Goal: Information Seeking & Learning: Find specific fact

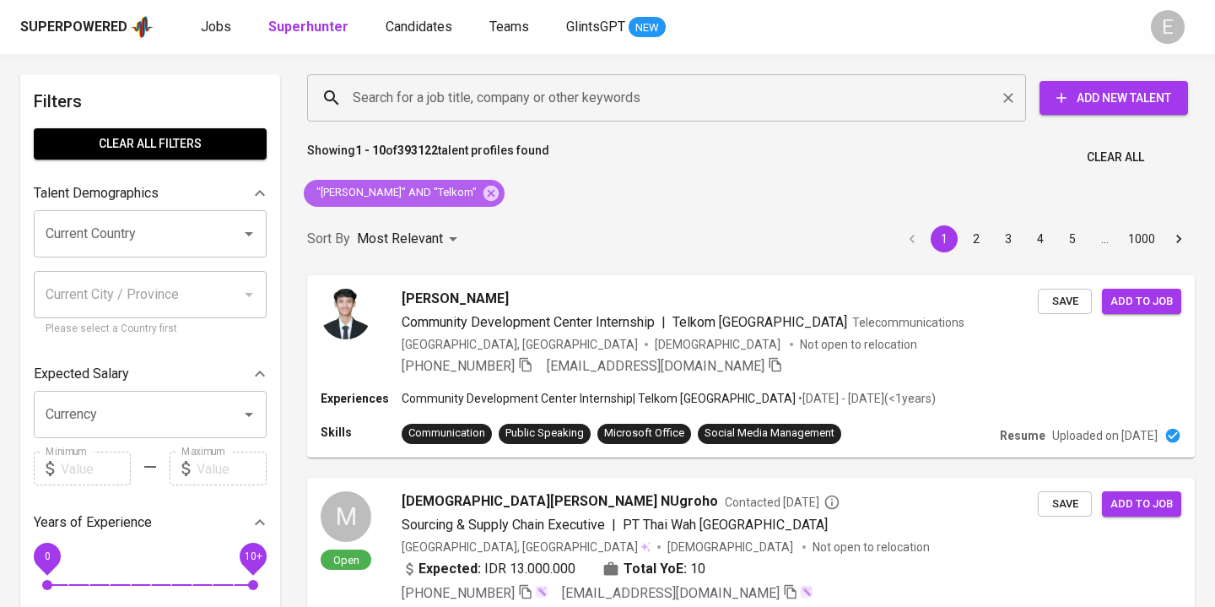
click at [499, 198] on icon at bounding box center [490, 192] width 15 height 15
click at [442, 91] on input "Search for a job title, company or other keywords" at bounding box center [670, 98] width 645 height 32
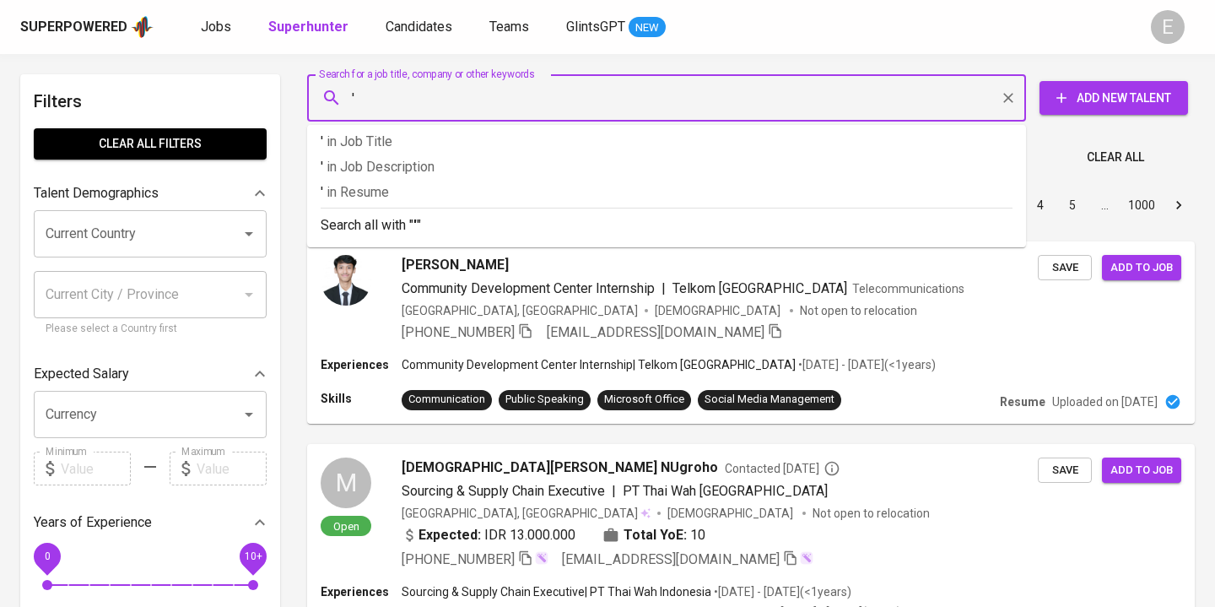
paste input "[PERSON_NAME]"
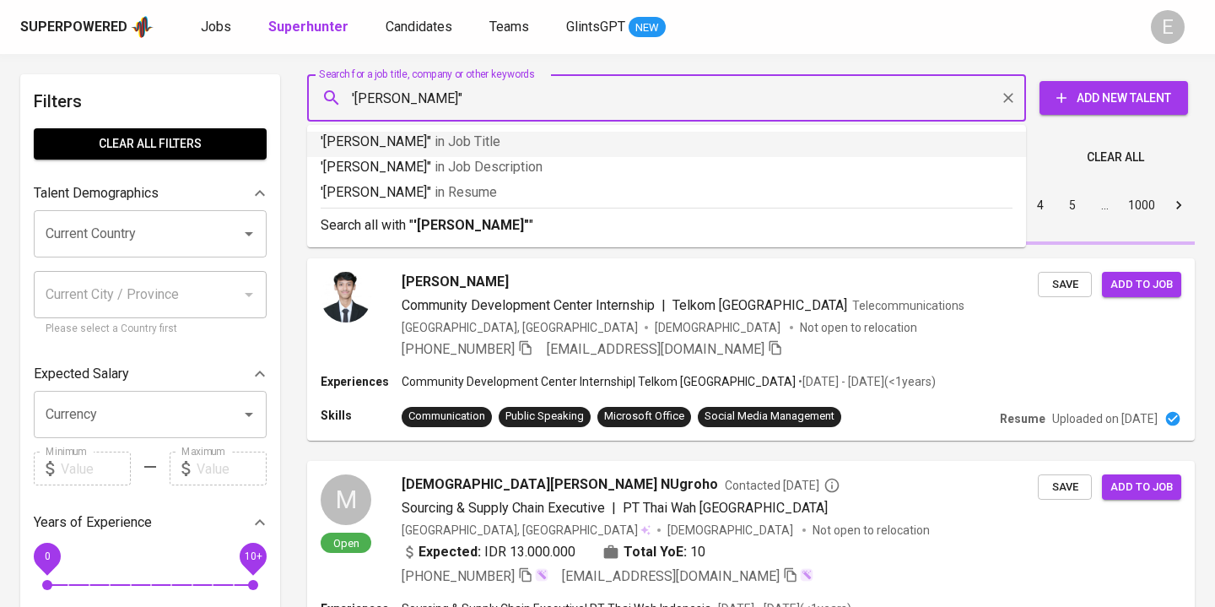
click at [356, 97] on input "'[PERSON_NAME]"" at bounding box center [670, 98] width 645 height 32
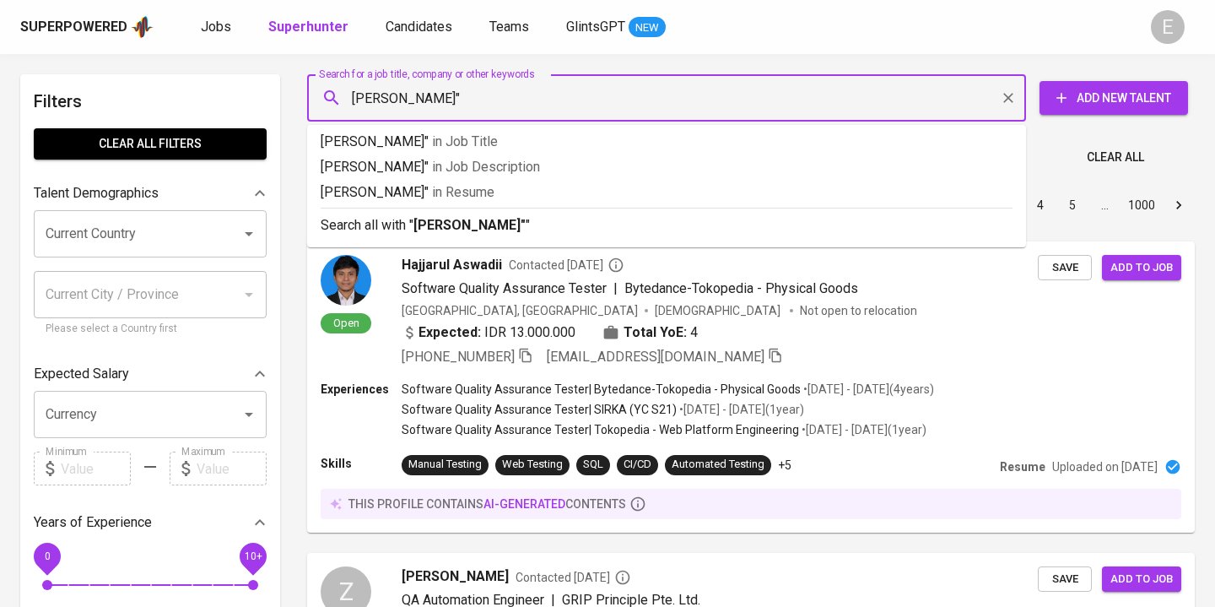
type input ""[PERSON_NAME]""
click at [428, 215] on p "Search all with " "[PERSON_NAME]" "" at bounding box center [667, 225] width 692 height 20
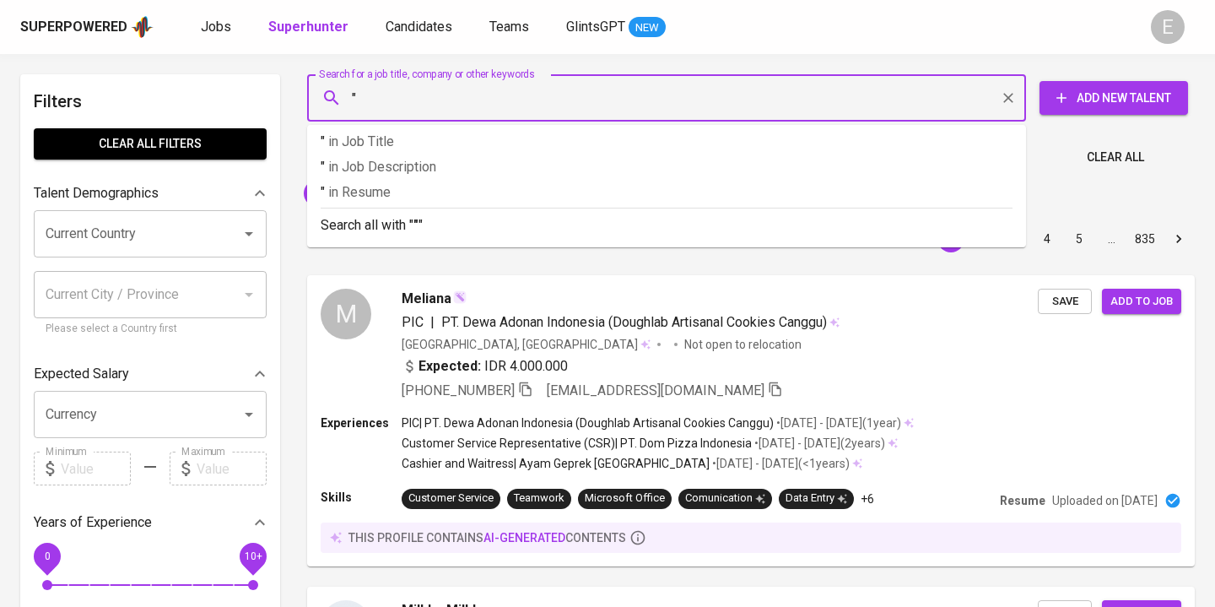
paste input "[PERSON_NAME]"
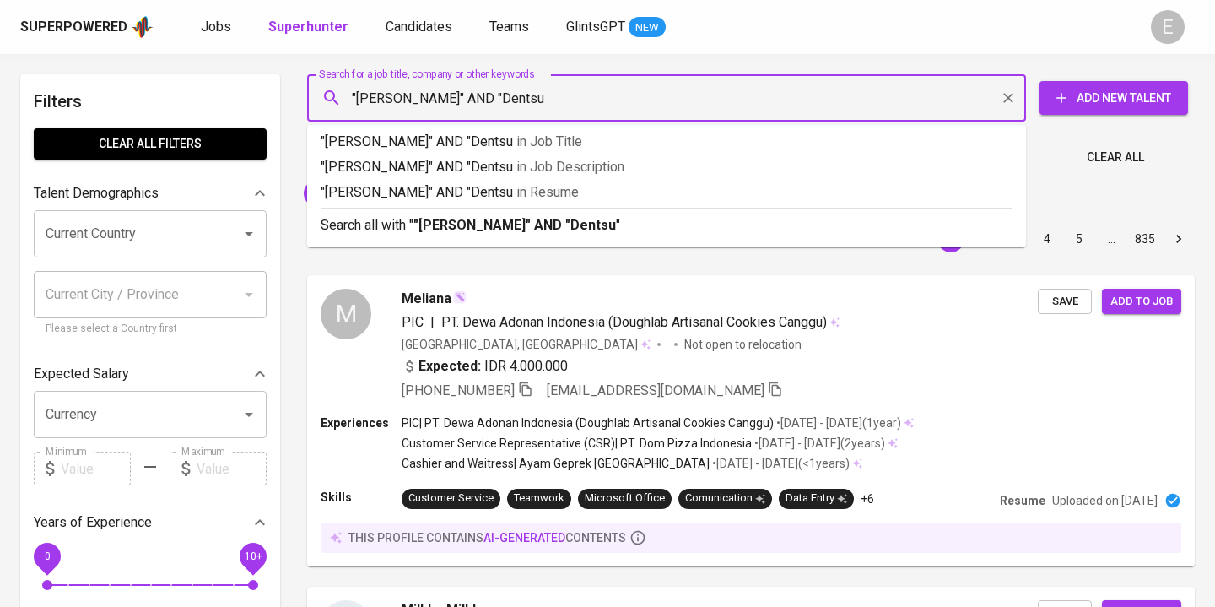
type input ""[PERSON_NAME]" AND "Dentsu""
click at [393, 235] on p "Search all with " "[PERSON_NAME]" AND "Dentsu" "" at bounding box center [667, 225] width 692 height 20
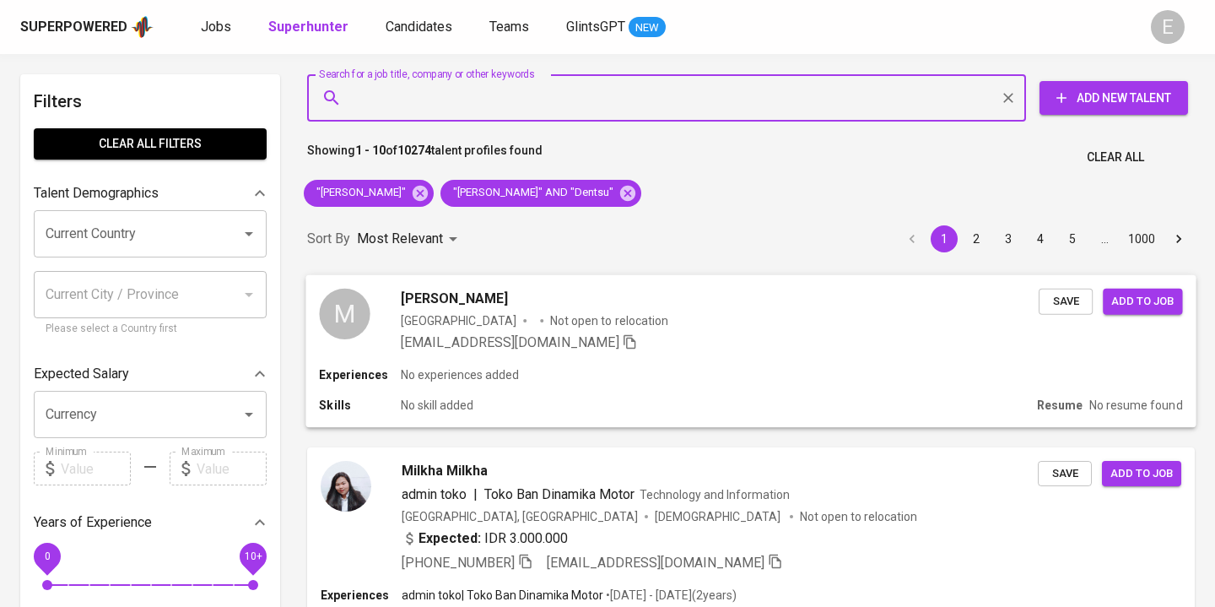
click at [422, 370] on p "No experiences added" at bounding box center [460, 374] width 118 height 17
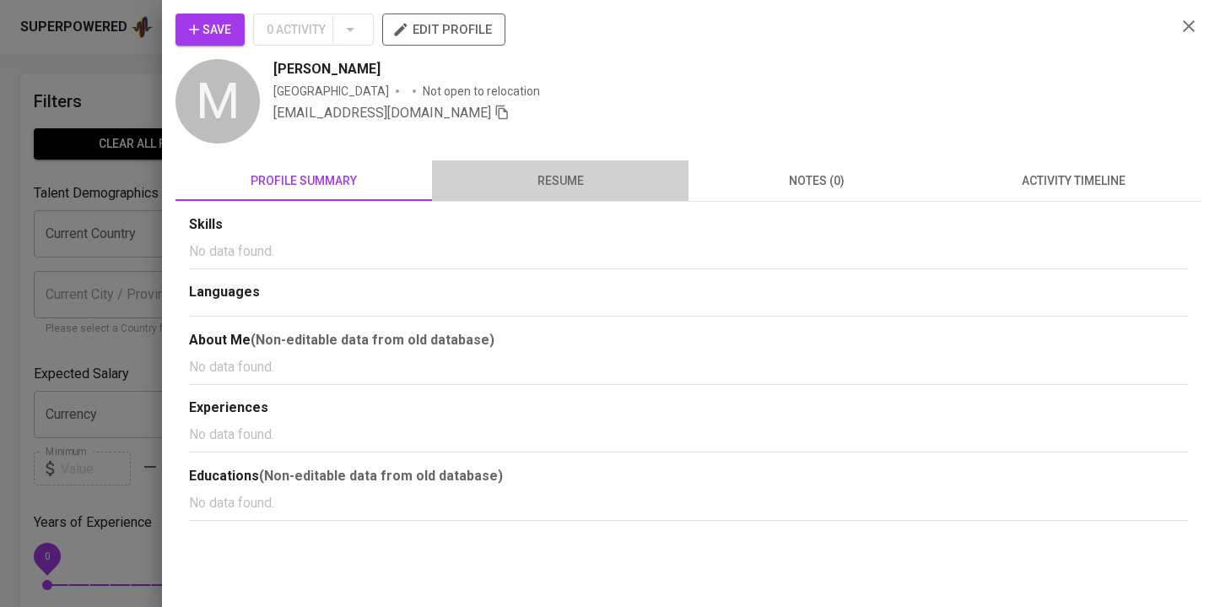
click at [510, 177] on span "resume" at bounding box center [560, 180] width 236 height 21
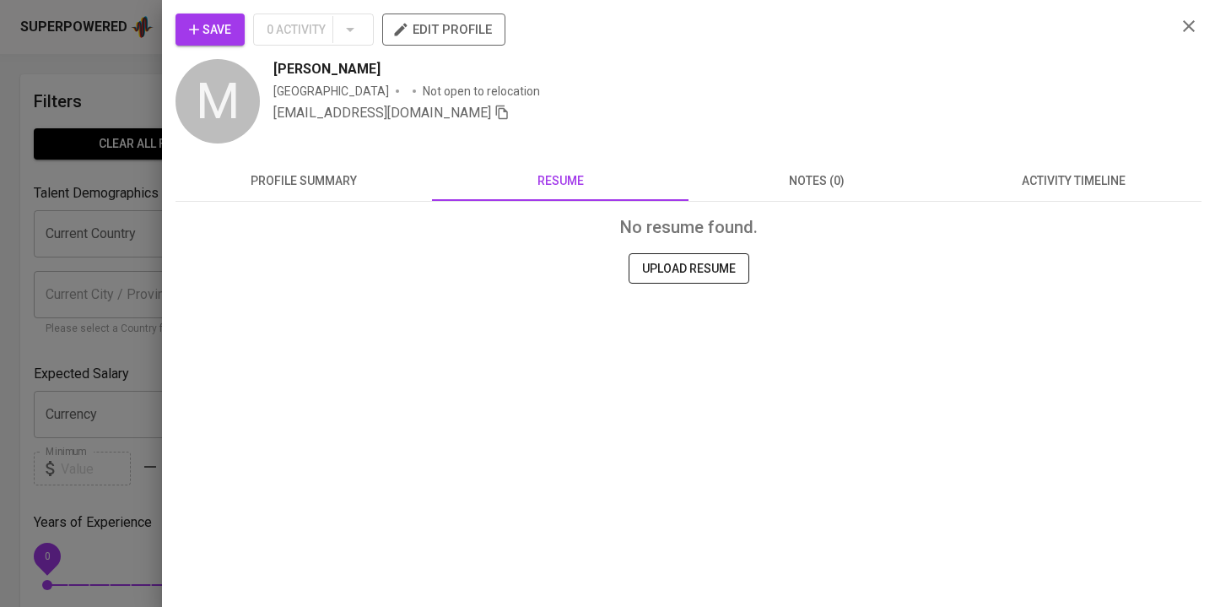
click at [89, 194] on div at bounding box center [607, 303] width 1215 height 607
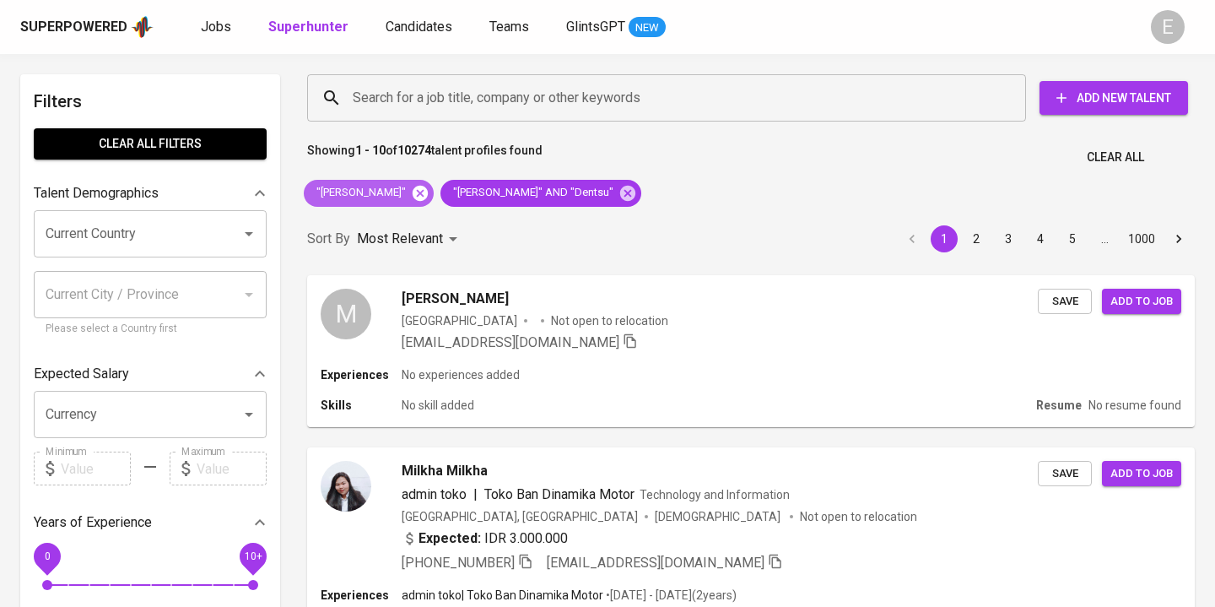
click at [417, 191] on icon at bounding box center [420, 192] width 15 height 15
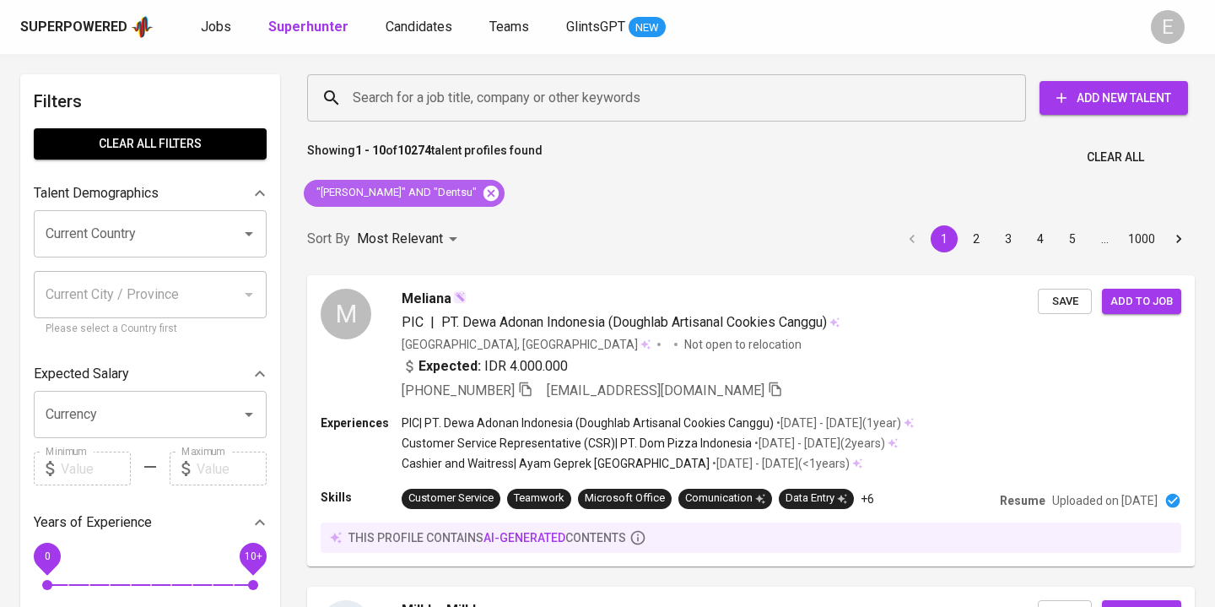
click at [483, 195] on icon at bounding box center [490, 192] width 15 height 15
click at [412, 87] on input "Search for a job title, company or other keywords" at bounding box center [670, 98] width 645 height 32
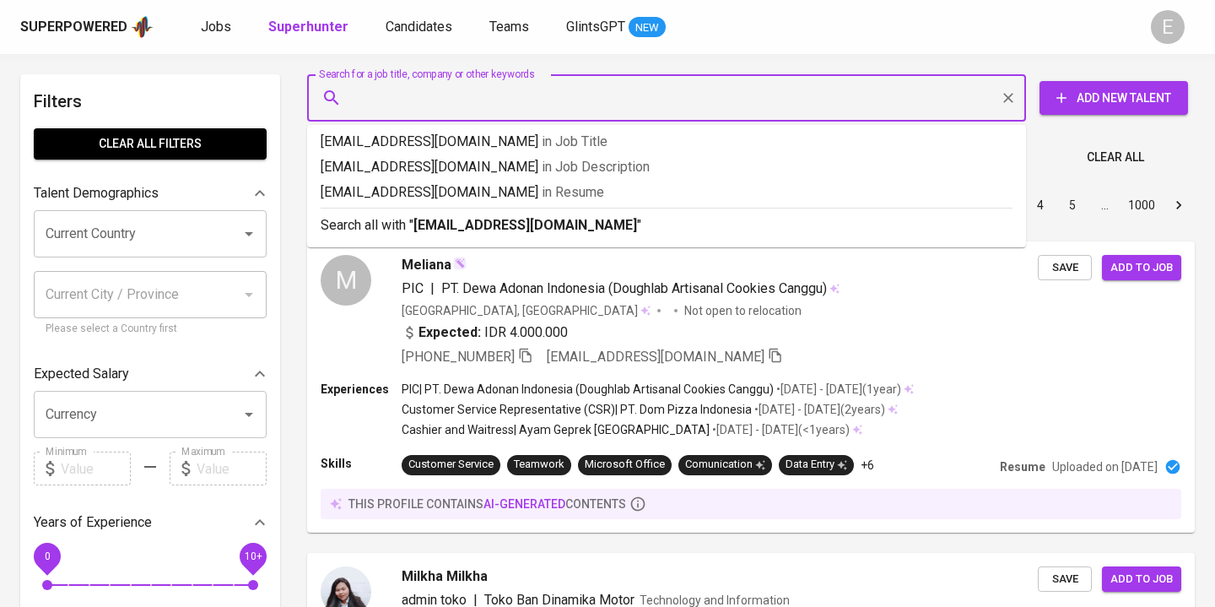
click at [370, 224] on p "Search all with " [EMAIL_ADDRESS][DOMAIN_NAME] "" at bounding box center [667, 225] width 692 height 20
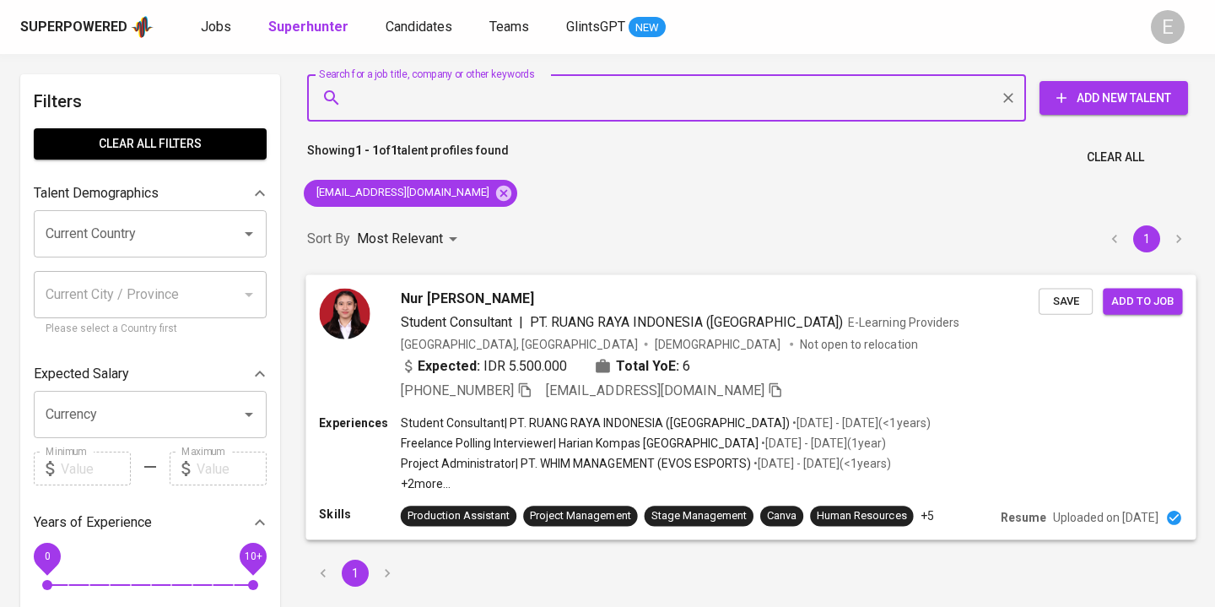
click at [532, 390] on icon "button" at bounding box center [524, 388] width 15 height 15
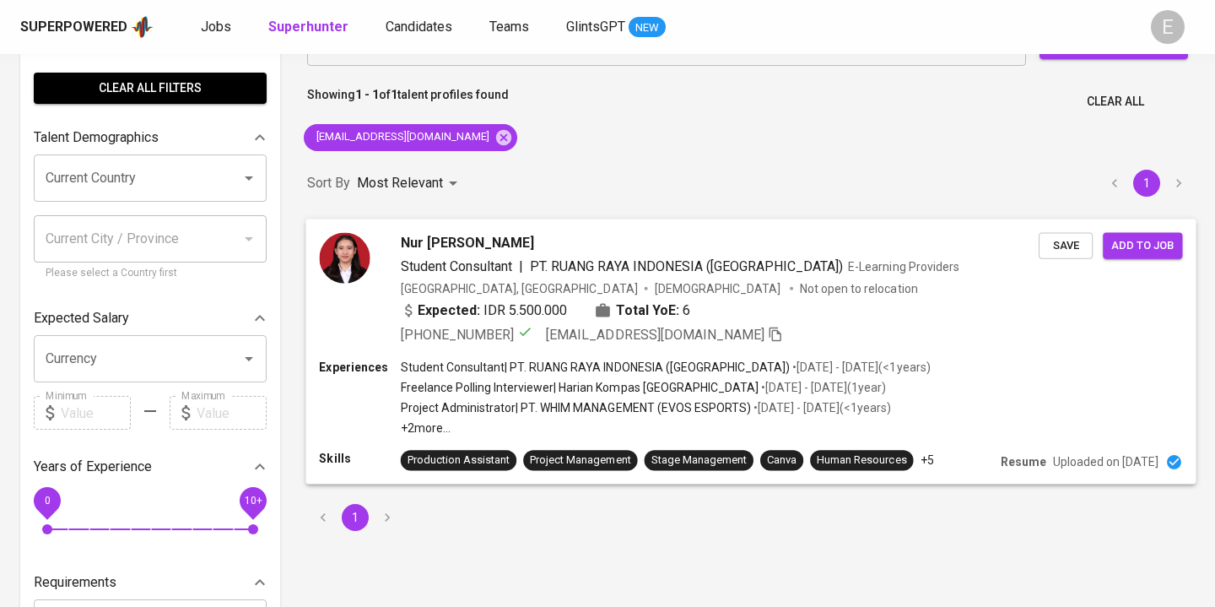
scroll to position [57, 0]
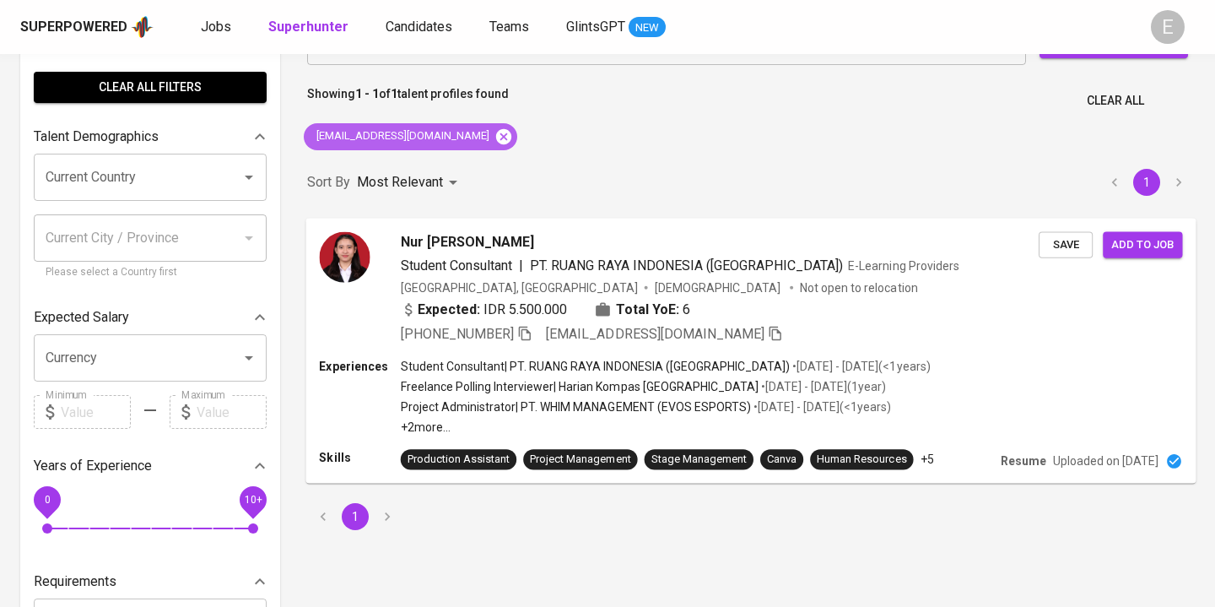
click at [496, 136] on icon at bounding box center [503, 135] width 15 height 15
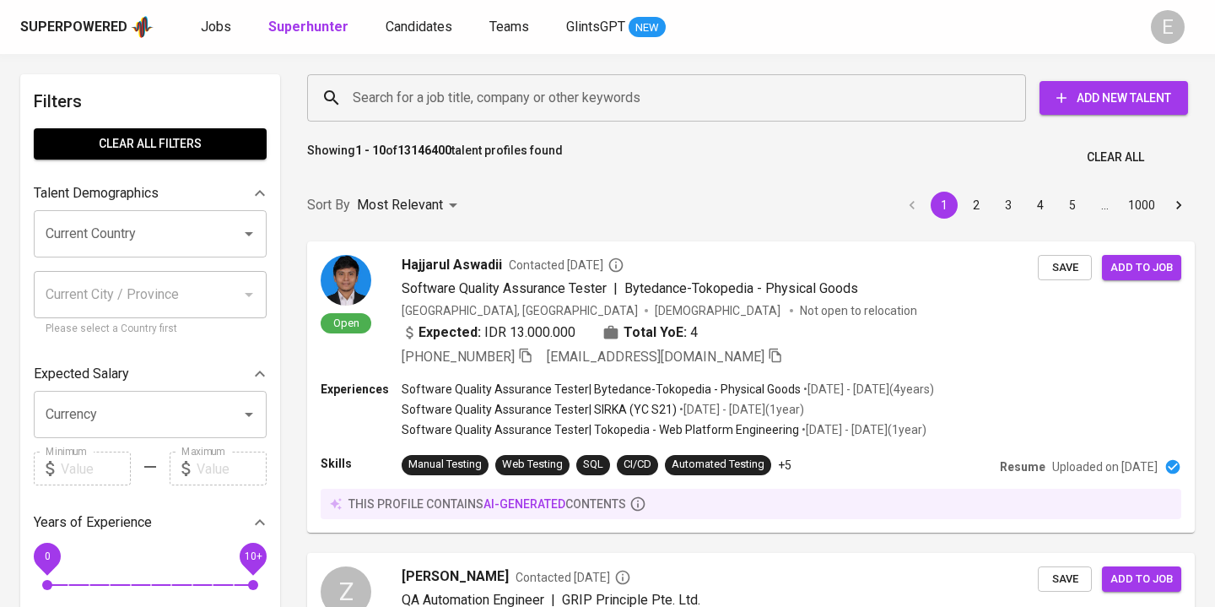
click at [445, 98] on input "Search for a job title, company or other keywords" at bounding box center [670, 98] width 645 height 32
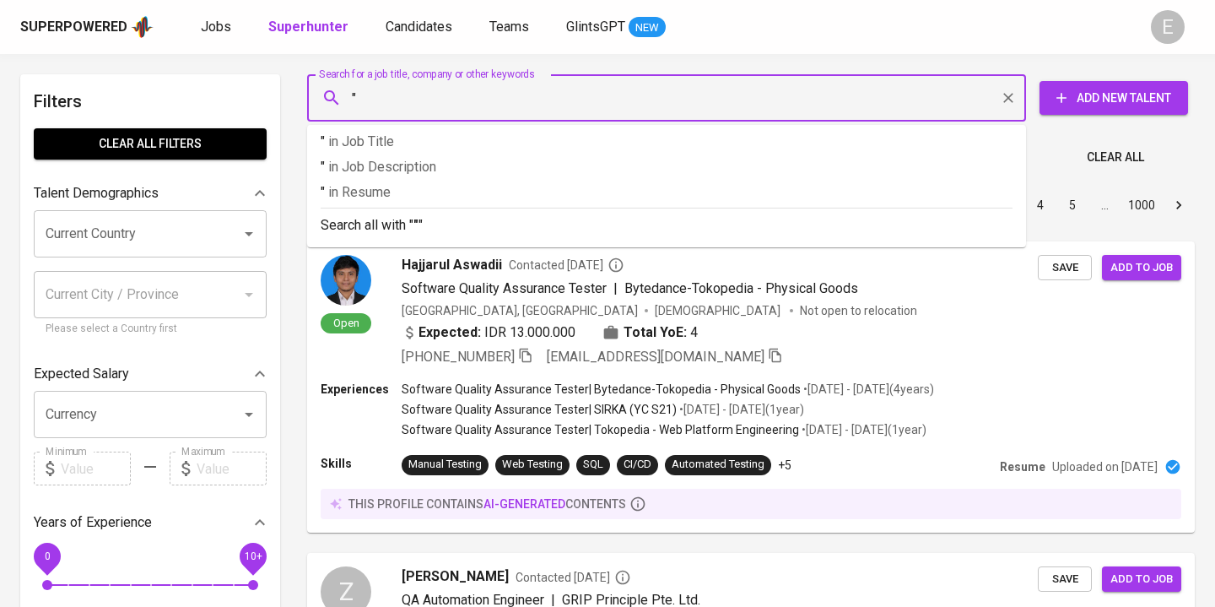
paste input "Citra VW Permanasari"
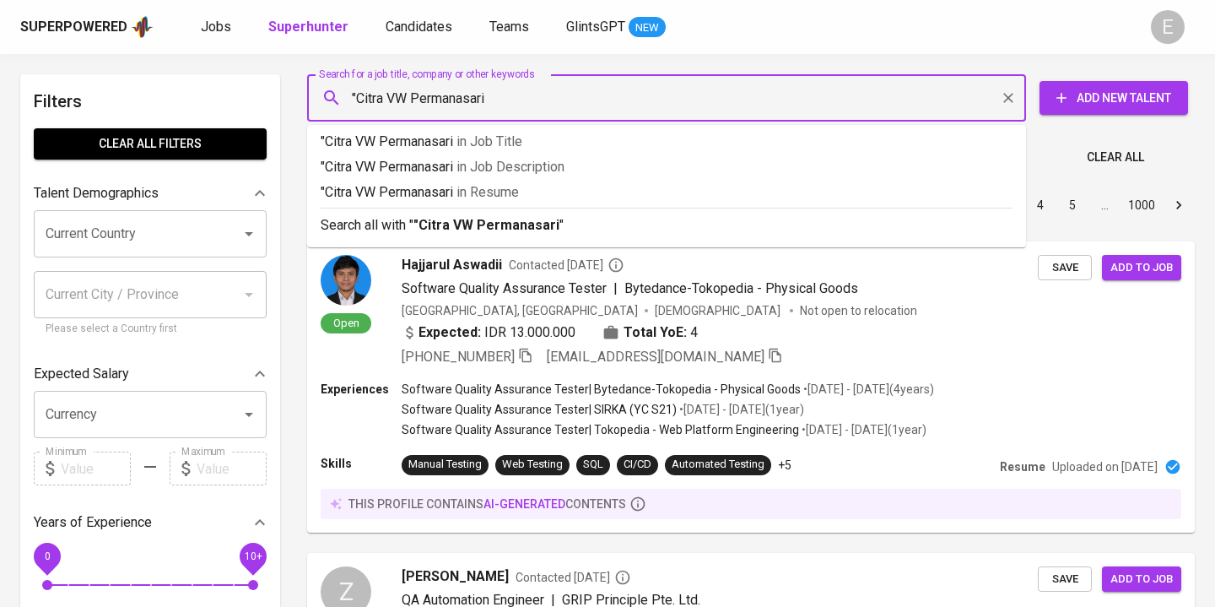
type input ""Citra VW Permanasari""
click at [449, 222] on b ""Citra VW Permanasari"" at bounding box center [488, 225] width 151 height 16
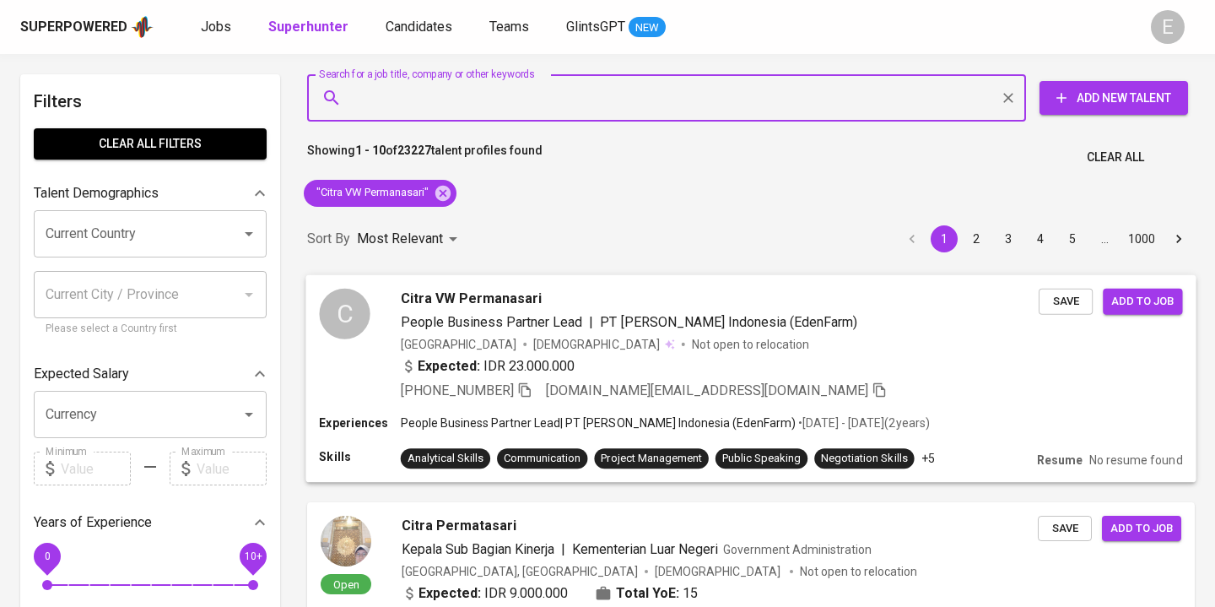
click at [532, 386] on icon "button" at bounding box center [524, 388] width 15 height 15
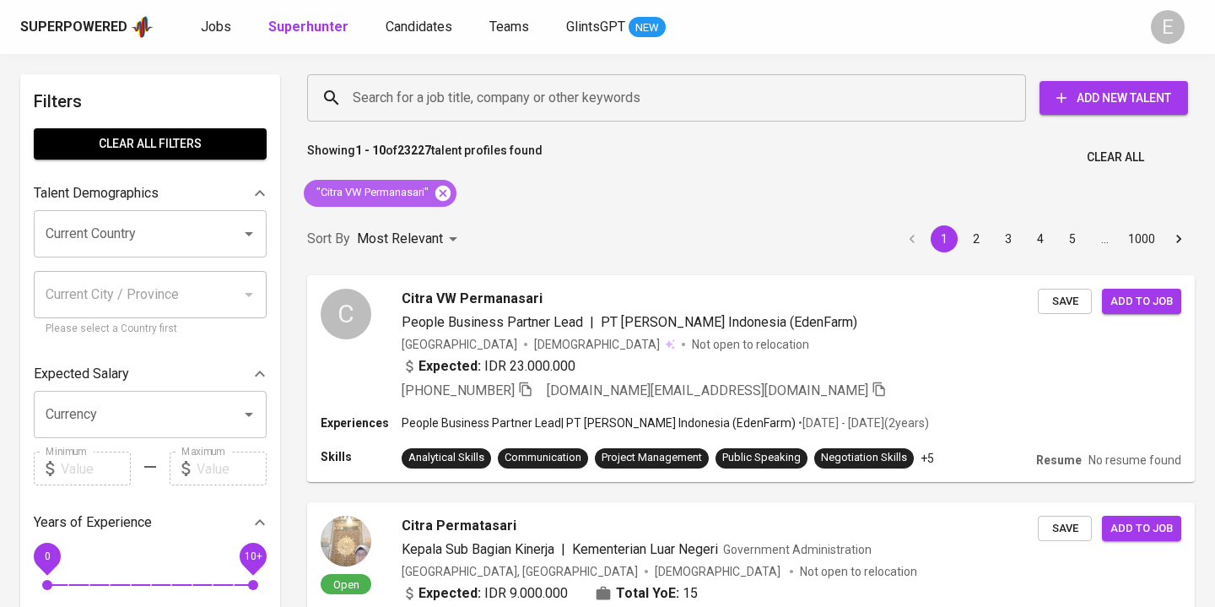
click at [448, 191] on icon at bounding box center [442, 192] width 15 height 15
click at [429, 94] on input "Search for a job title, company or other keywords" at bounding box center [670, 98] width 645 height 32
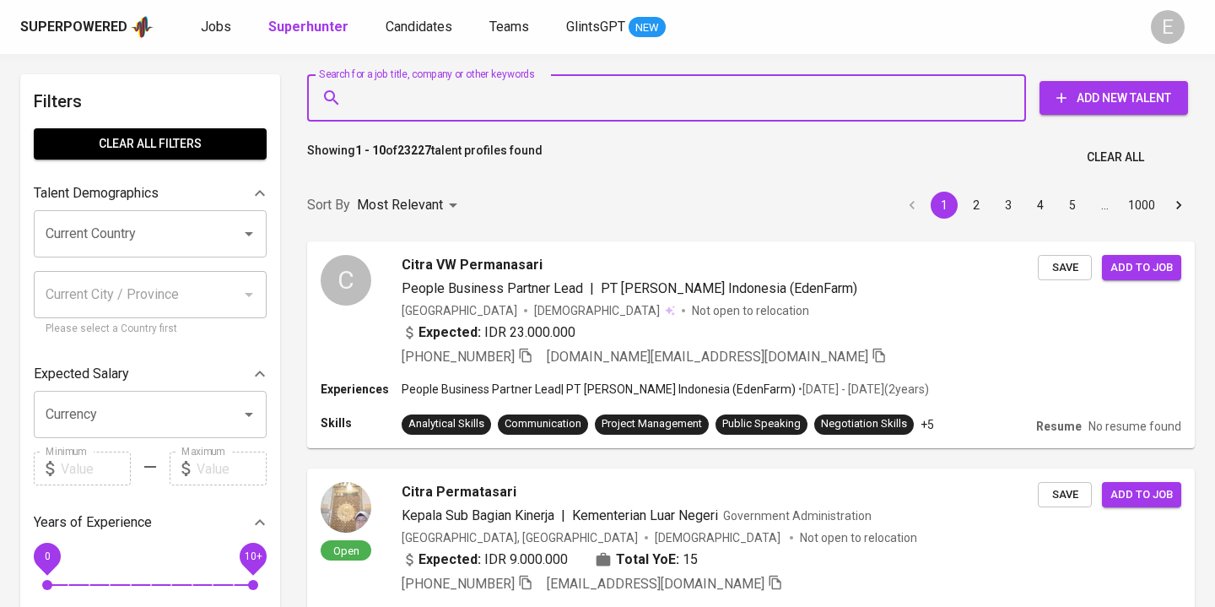
paste input "prasetya.b.yudaputra@gmail.com"
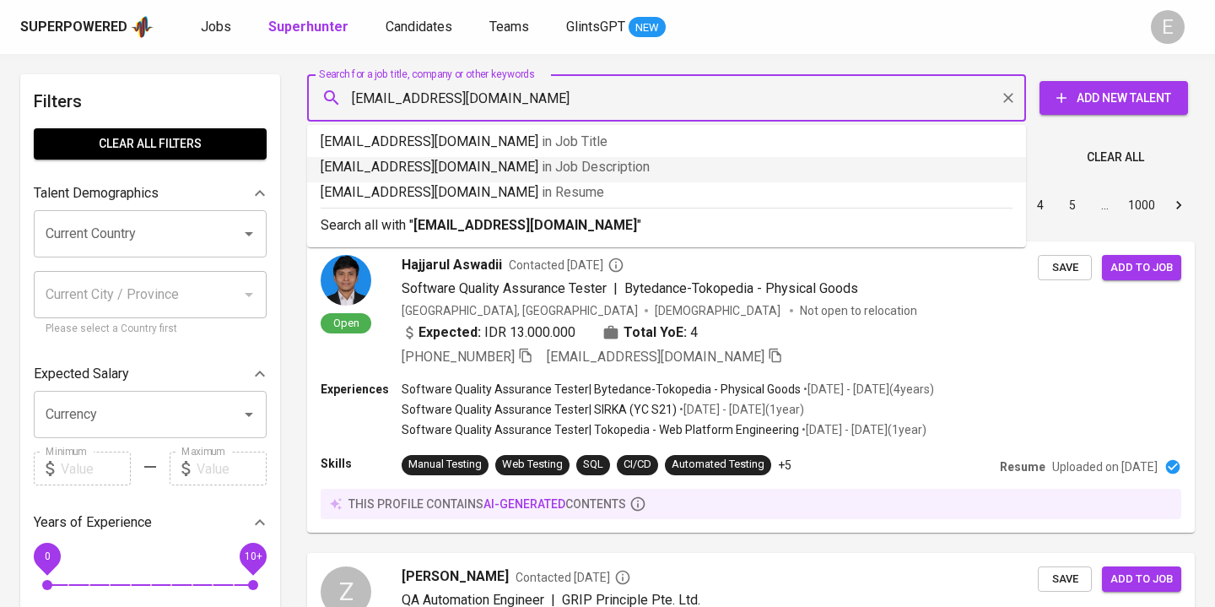
type input "prasetya.b.yudaputra@gmail.com"
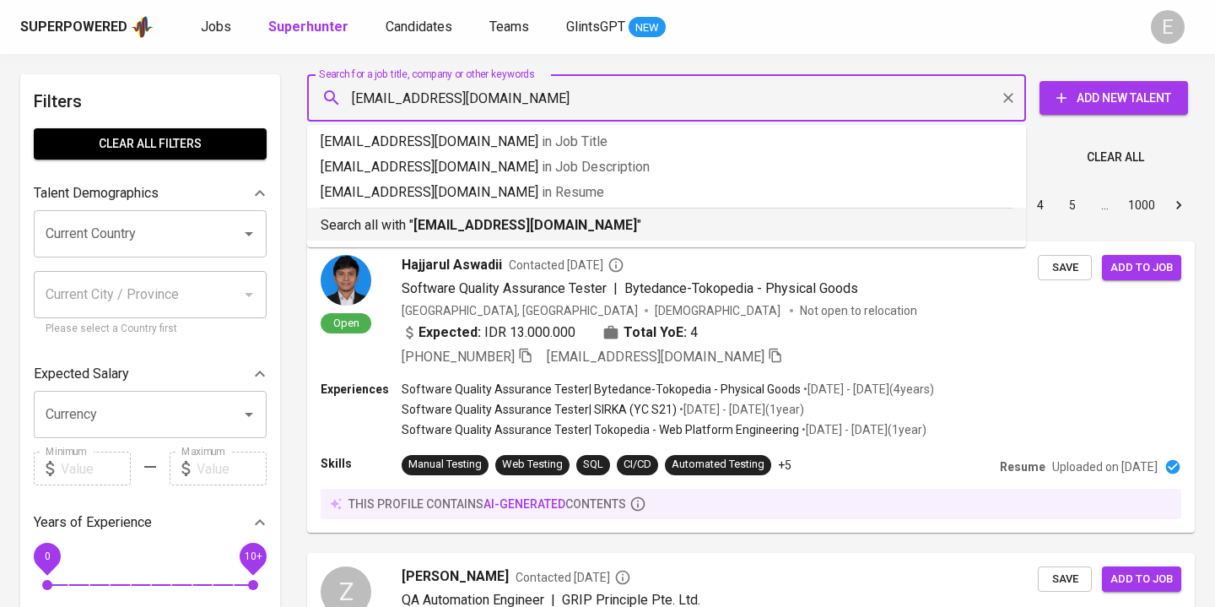
click at [359, 227] on p "Search all with " prasetya.b.yudaputra@gmail.com "" at bounding box center [667, 225] width 692 height 20
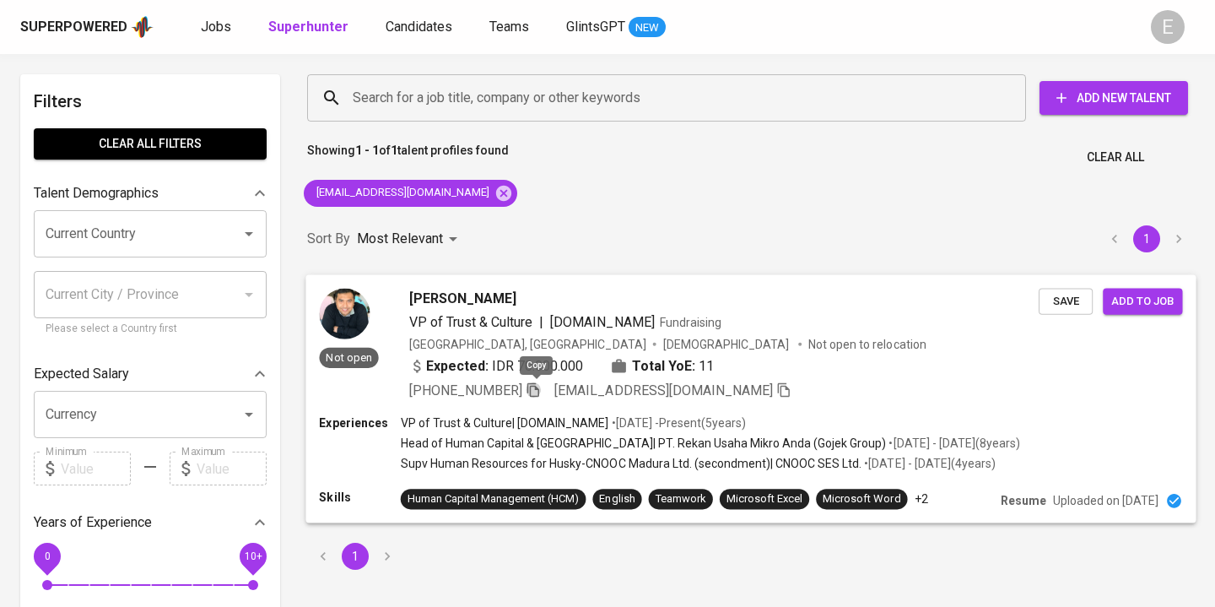
click at [539, 389] on icon "button" at bounding box center [533, 389] width 12 height 14
click at [496, 187] on icon at bounding box center [503, 192] width 15 height 15
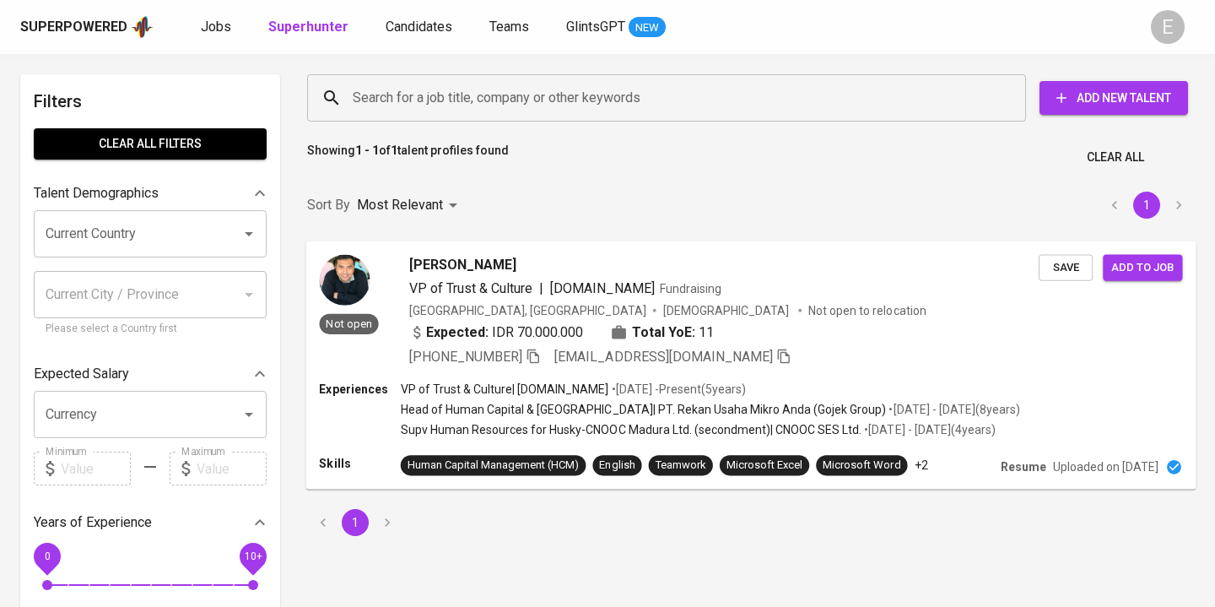
click at [424, 100] on input "Search for a job title, company or other keywords" at bounding box center [670, 98] width 645 height 32
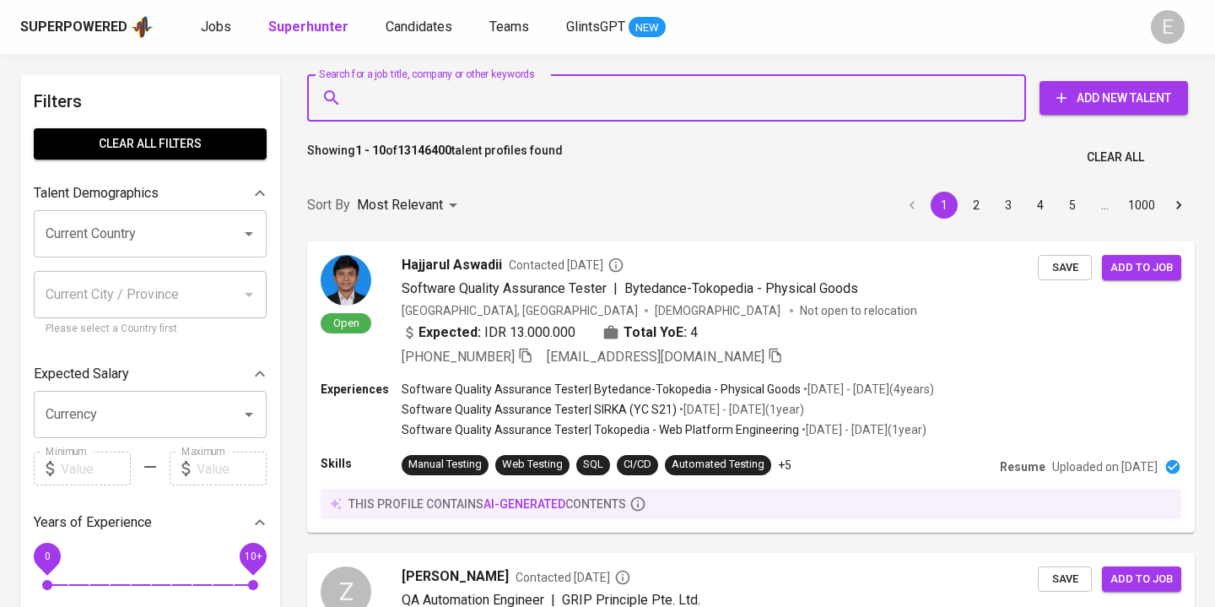
paste input "alexandermatius@gmail.com"
type input "alexandermatius@gmail.com"
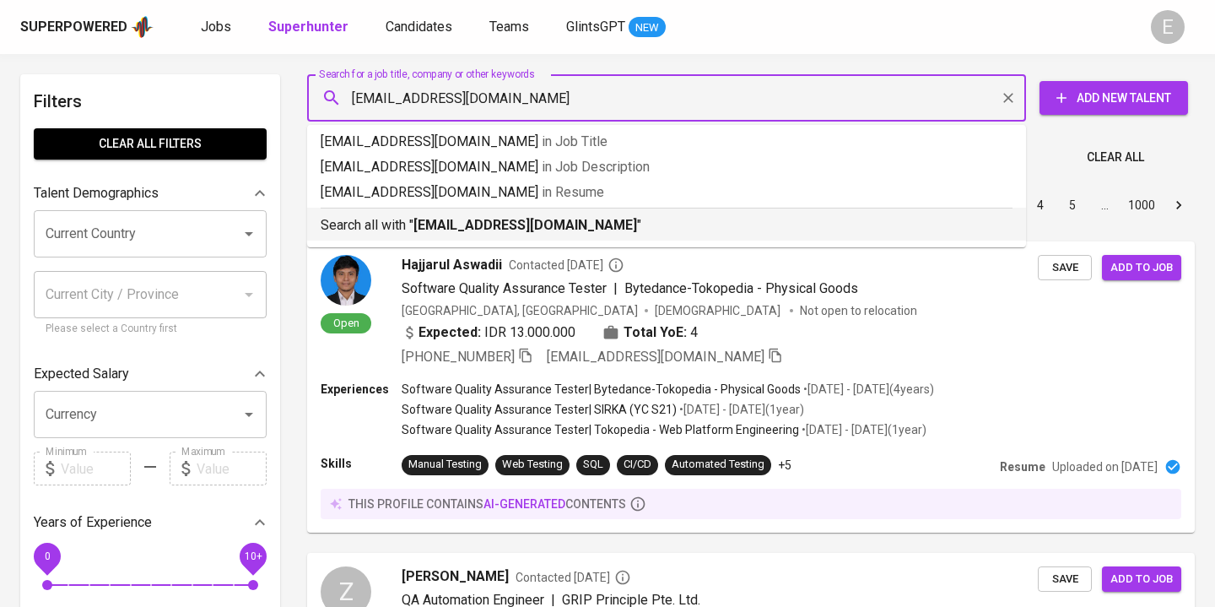
click at [477, 229] on b "alexandermatius@gmail.com" at bounding box center [525, 225] width 224 height 16
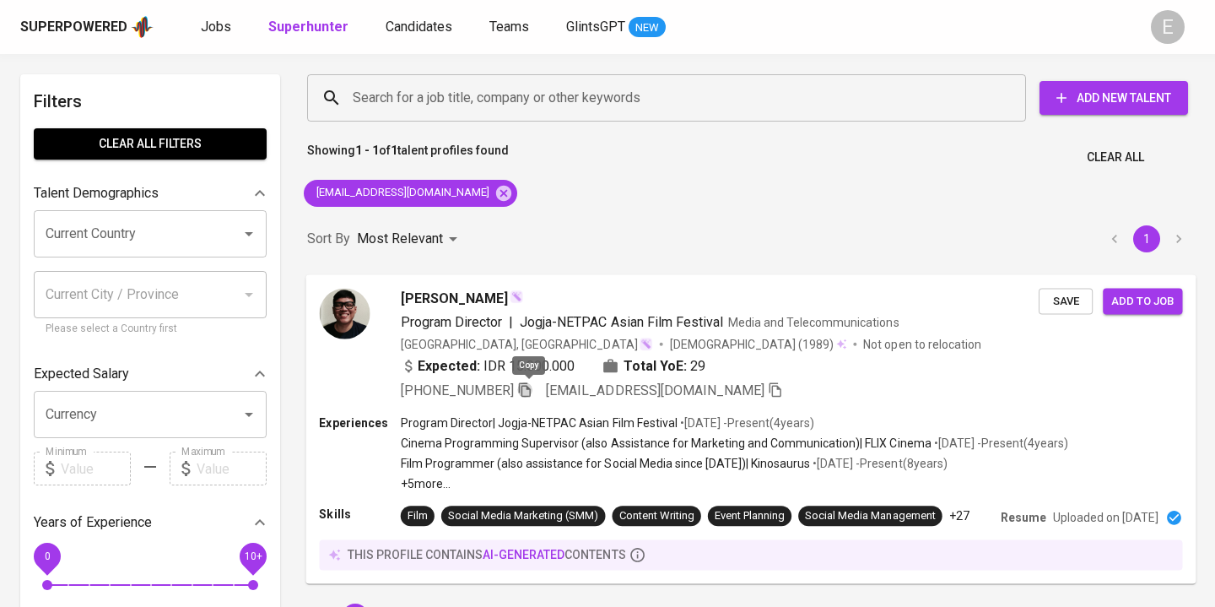
click at [528, 389] on icon "button" at bounding box center [524, 388] width 15 height 15
click at [494, 196] on icon at bounding box center [503, 193] width 19 height 19
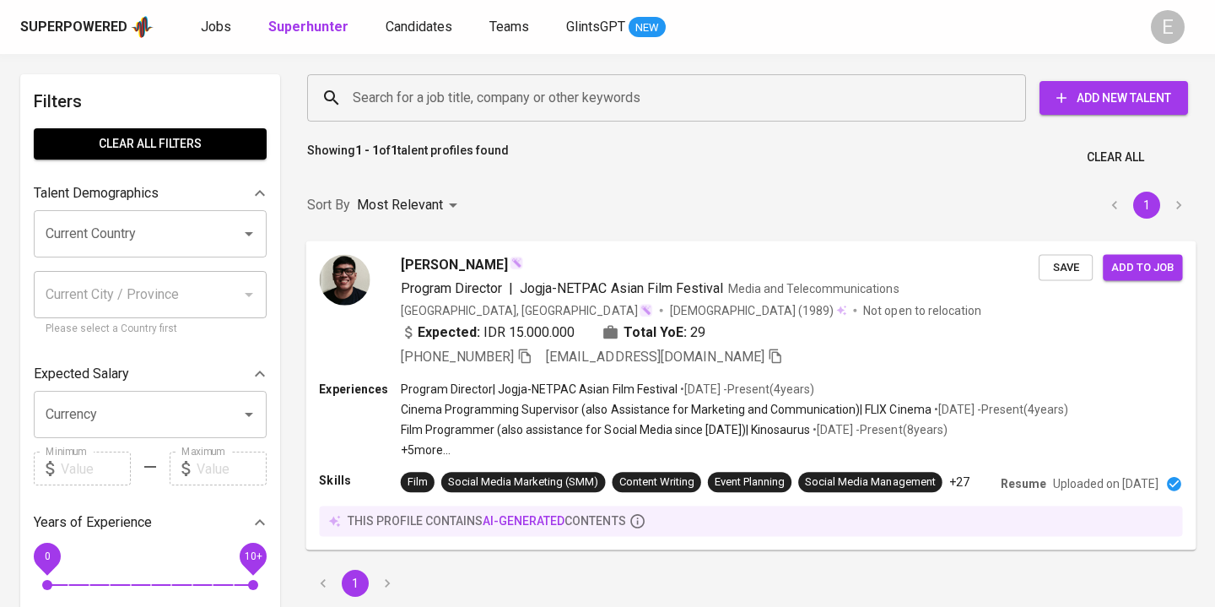
click at [371, 95] on input "Search for a job title, company or other keywords" at bounding box center [670, 98] width 645 height 32
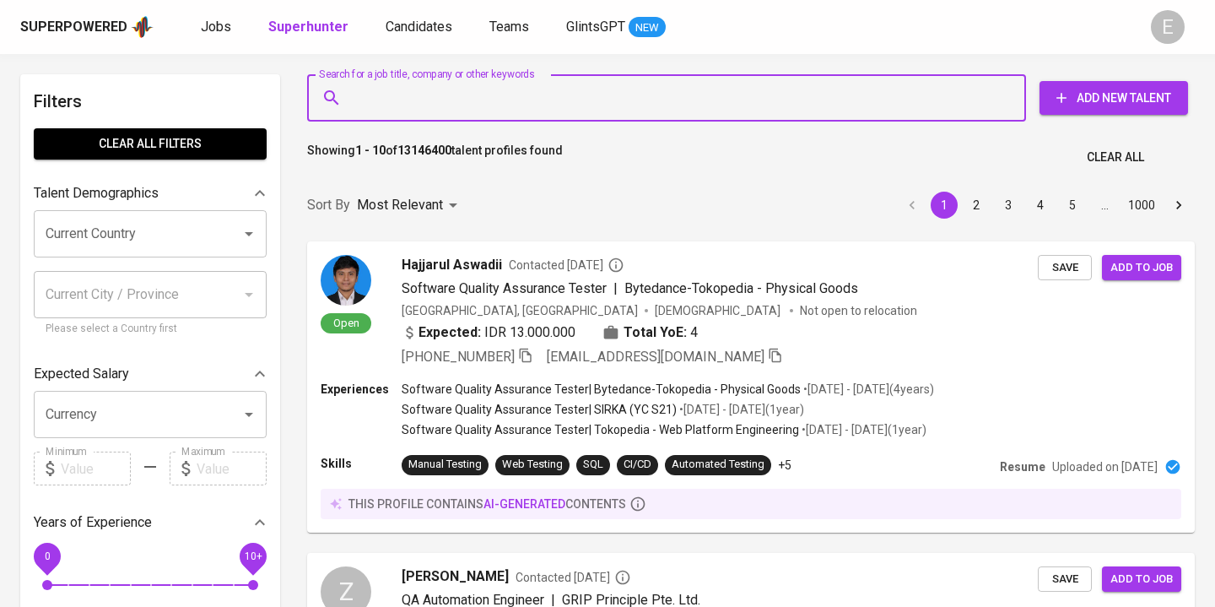
paste input "melati_jdi@yahoo.com"
type input "melati_jdi@yahoo.com"
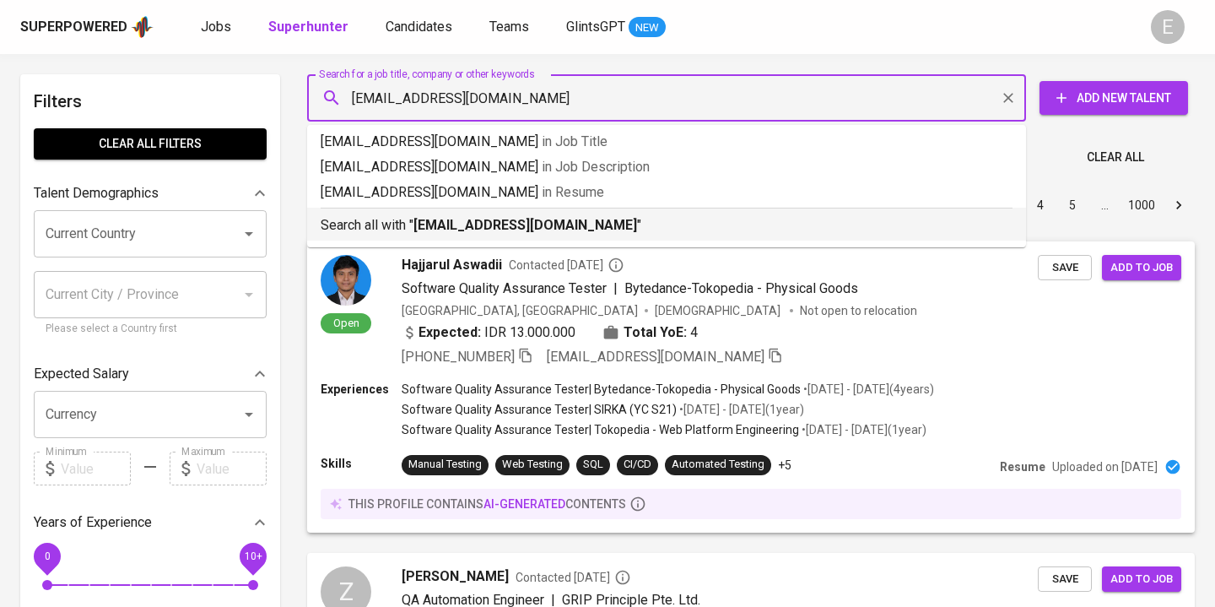
click at [425, 234] on p "Search all with " melati_jdi@yahoo.com "" at bounding box center [667, 225] width 692 height 20
